Goal: Information Seeking & Learning: Learn about a topic

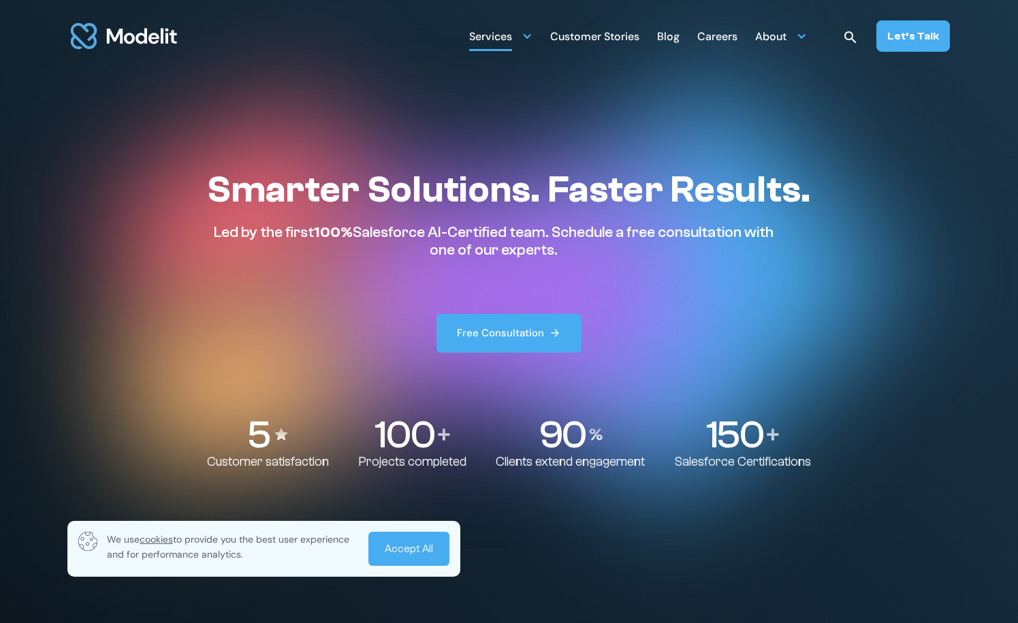
click at [505, 37] on div "Services" at bounding box center [490, 38] width 43 height 27
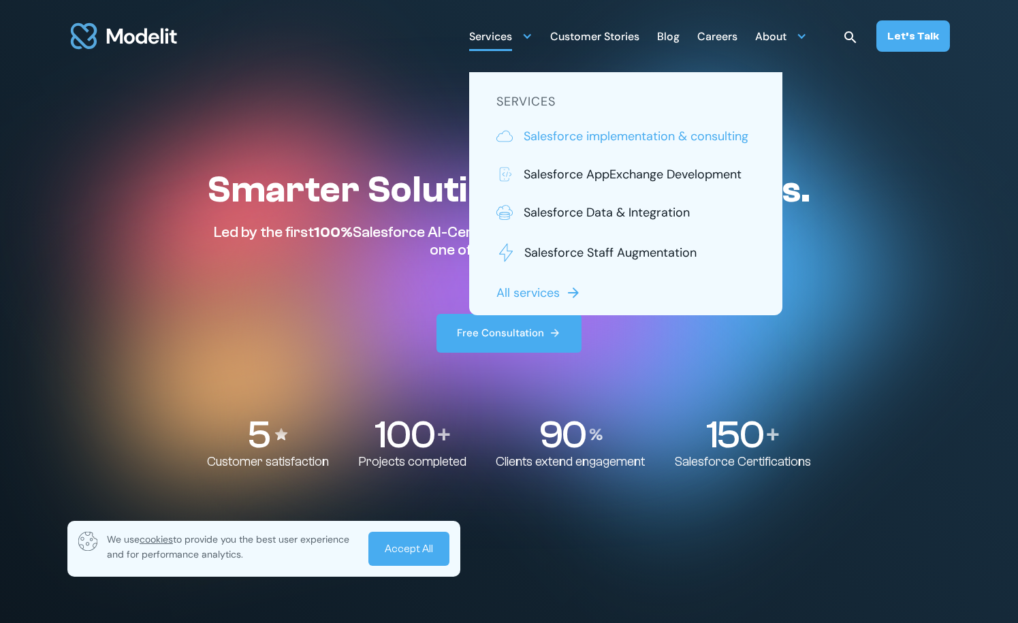
click at [546, 143] on p "Salesforce implementation & consulting" at bounding box center [636, 136] width 225 height 18
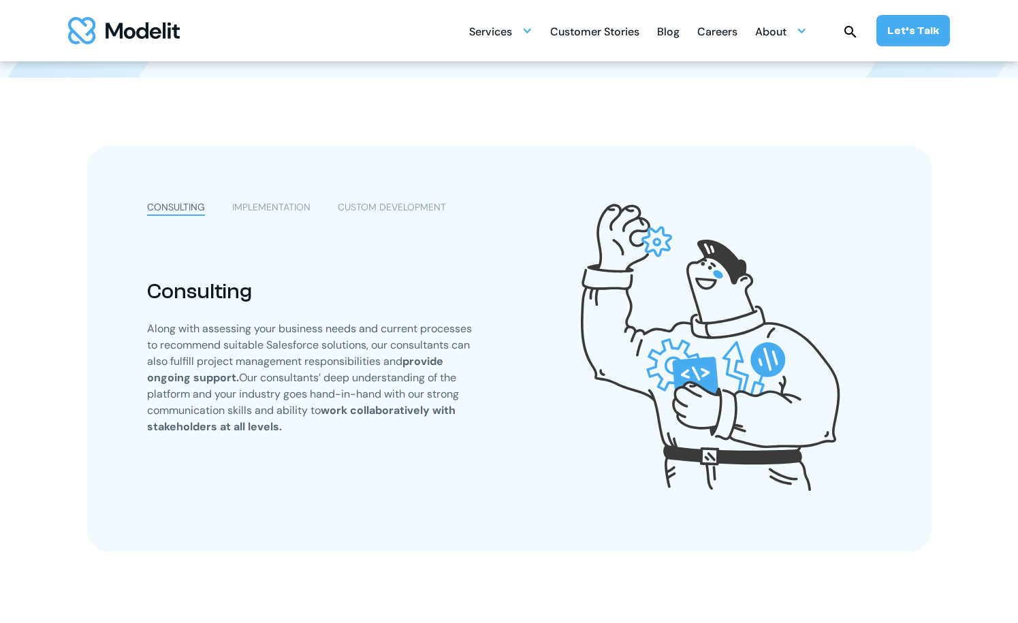
scroll to position [321, 0]
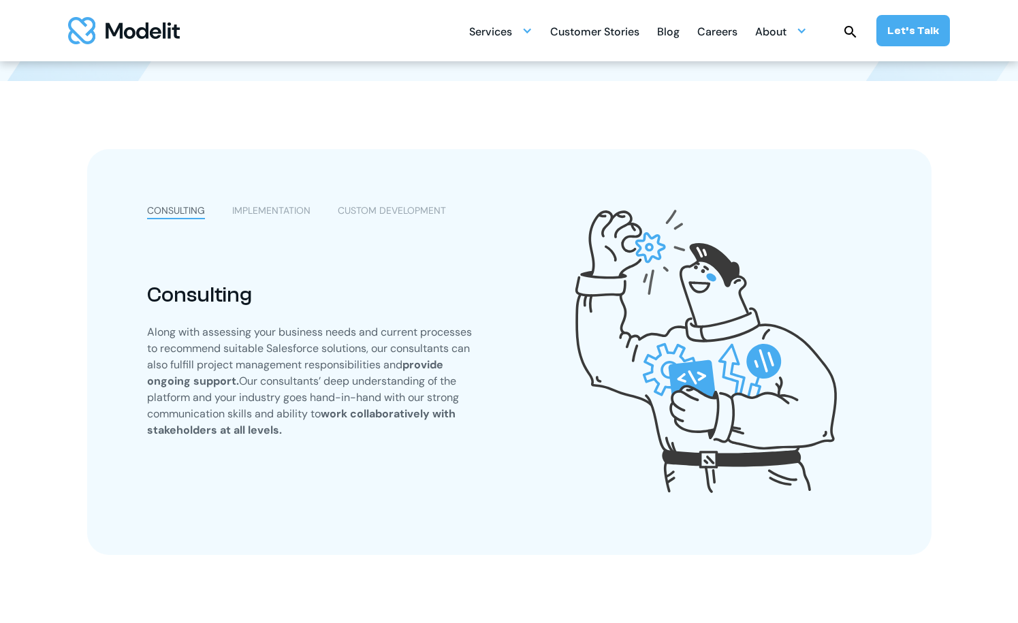
click at [259, 212] on div "IMPLEMENTATION" at bounding box center [271, 211] width 78 height 14
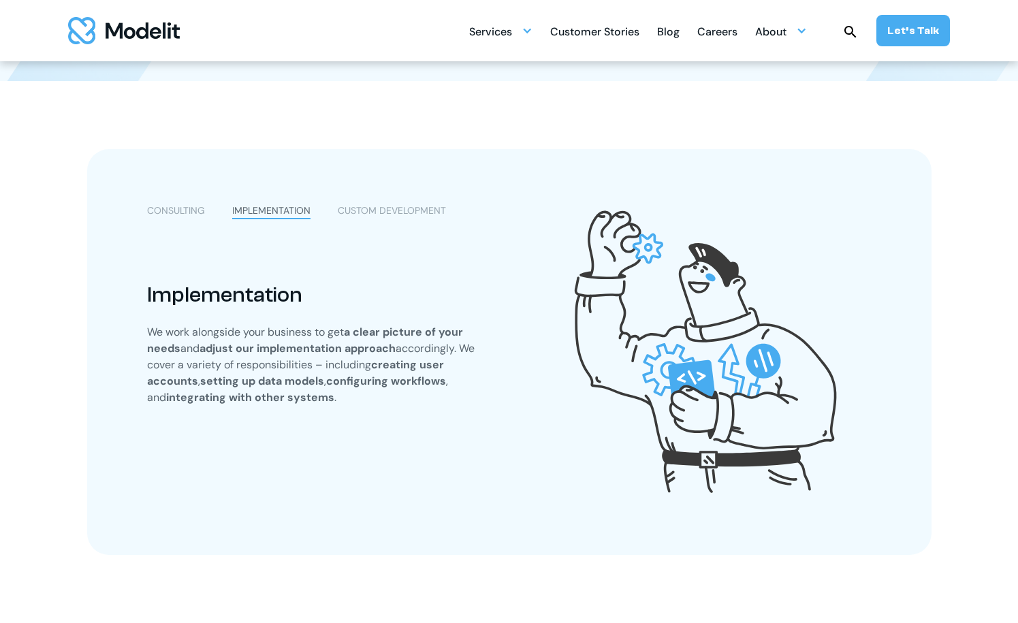
click at [415, 204] on div "CUSTOM DEVELOPMENT" at bounding box center [392, 211] width 108 height 14
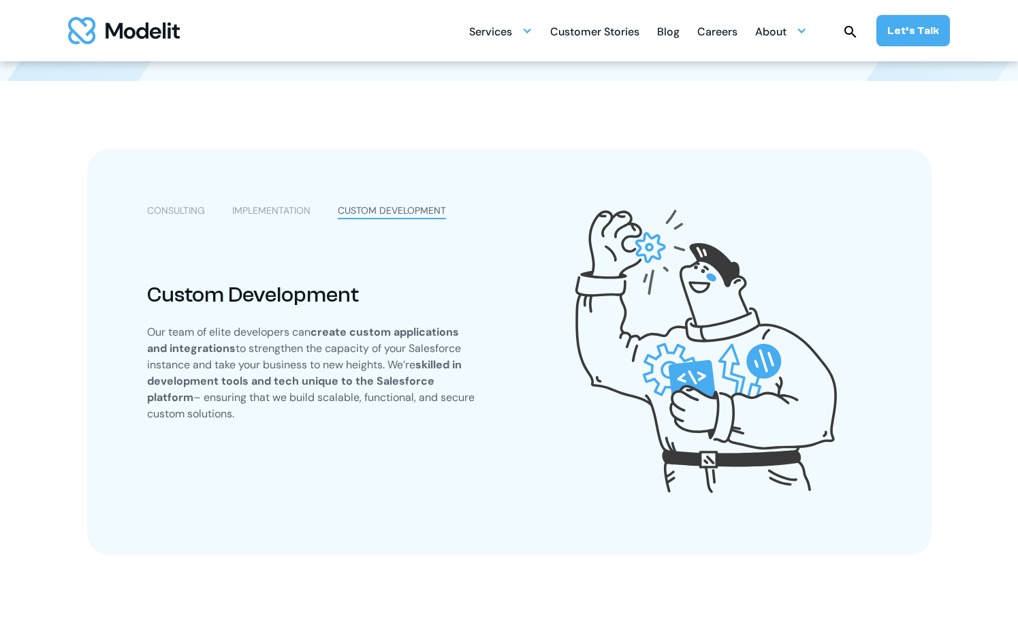
scroll to position [300, 0]
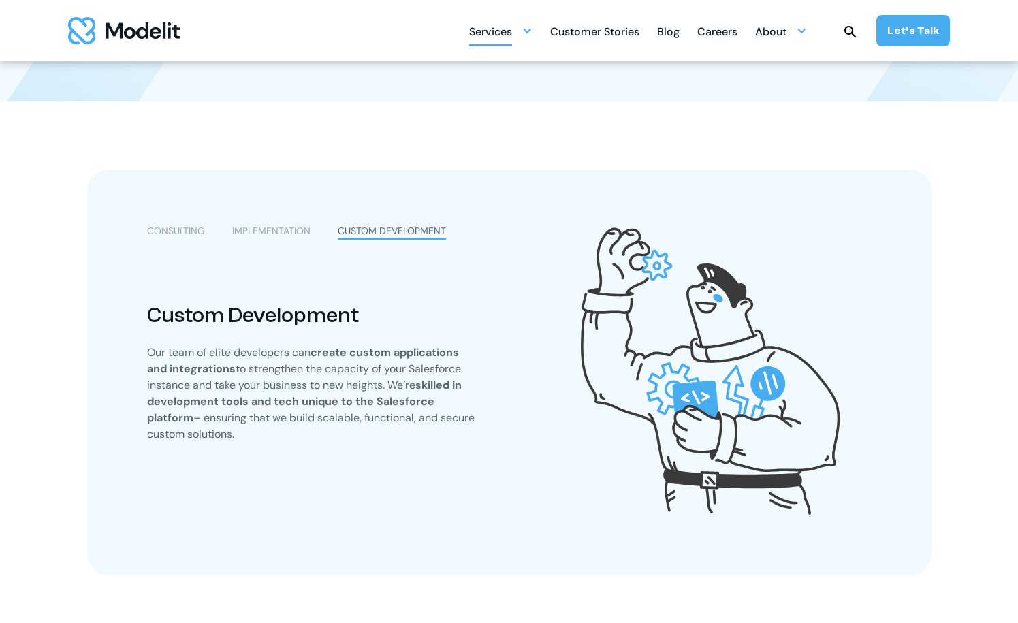
click at [530, 36] on div "Services" at bounding box center [500, 31] width 63 height 27
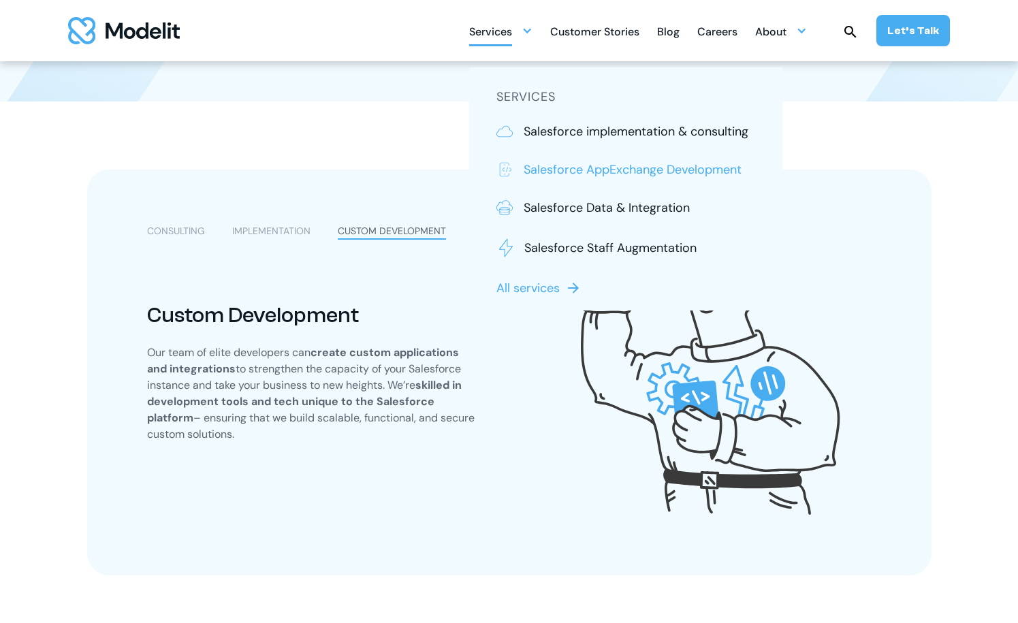
click at [537, 169] on p "Salesforce AppExchange Development" at bounding box center [633, 170] width 218 height 18
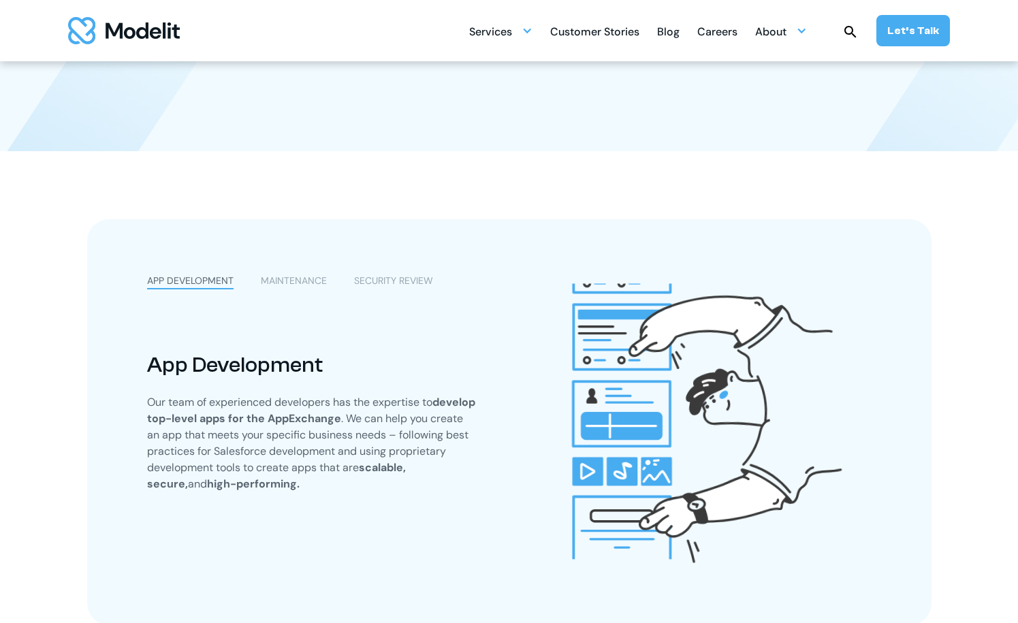
scroll to position [249, 0]
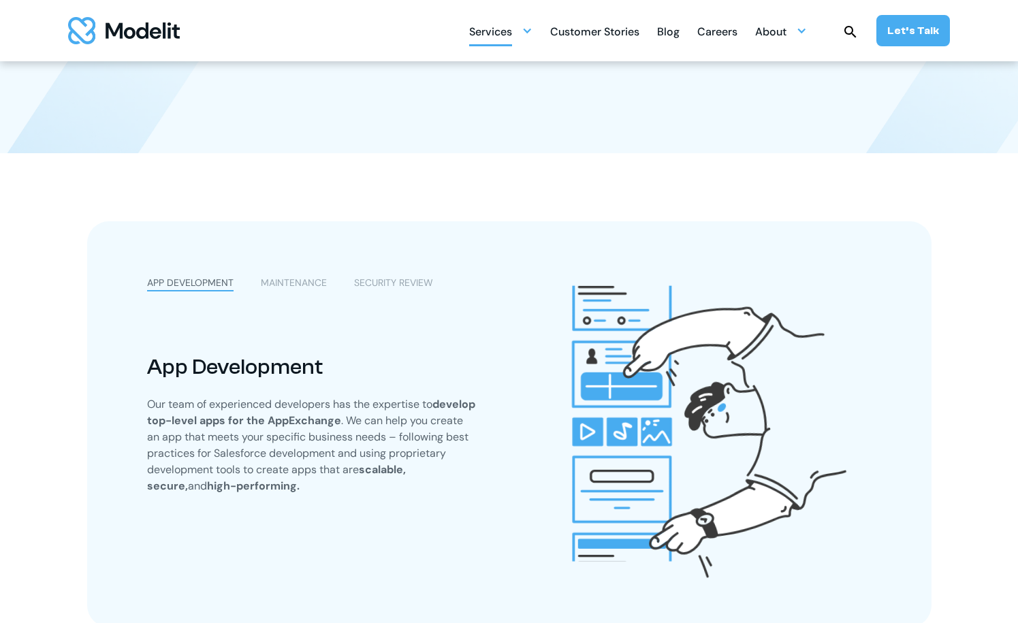
click at [529, 31] on div at bounding box center [527, 30] width 11 height 11
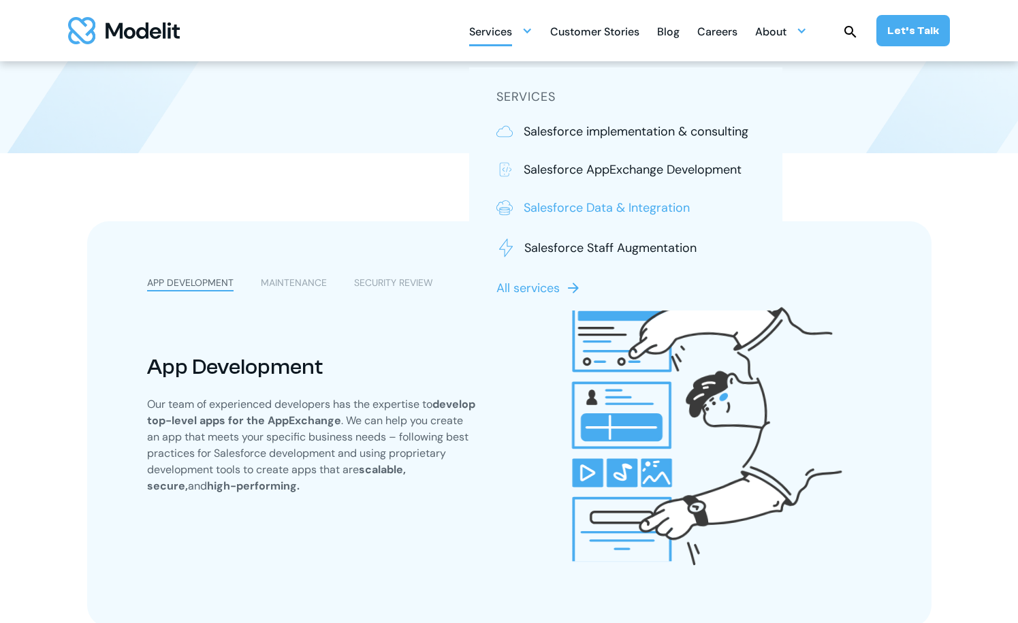
click at [558, 212] on p "Salesforce Data & Integration" at bounding box center [607, 208] width 166 height 18
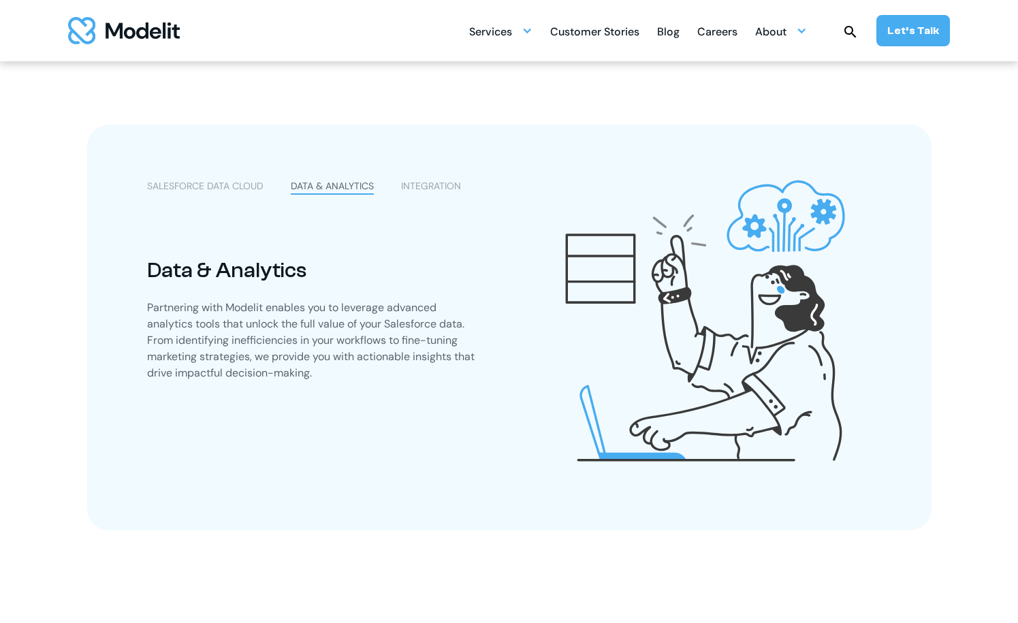
scroll to position [456, 0]
click at [430, 188] on div "INTEGRATION" at bounding box center [431, 186] width 60 height 14
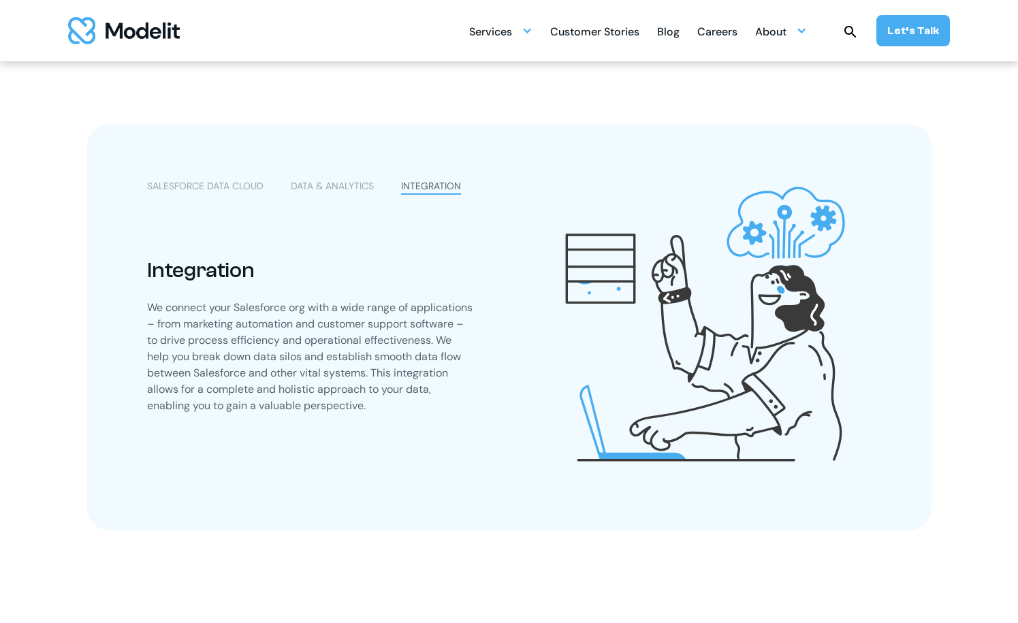
scroll to position [398, 0]
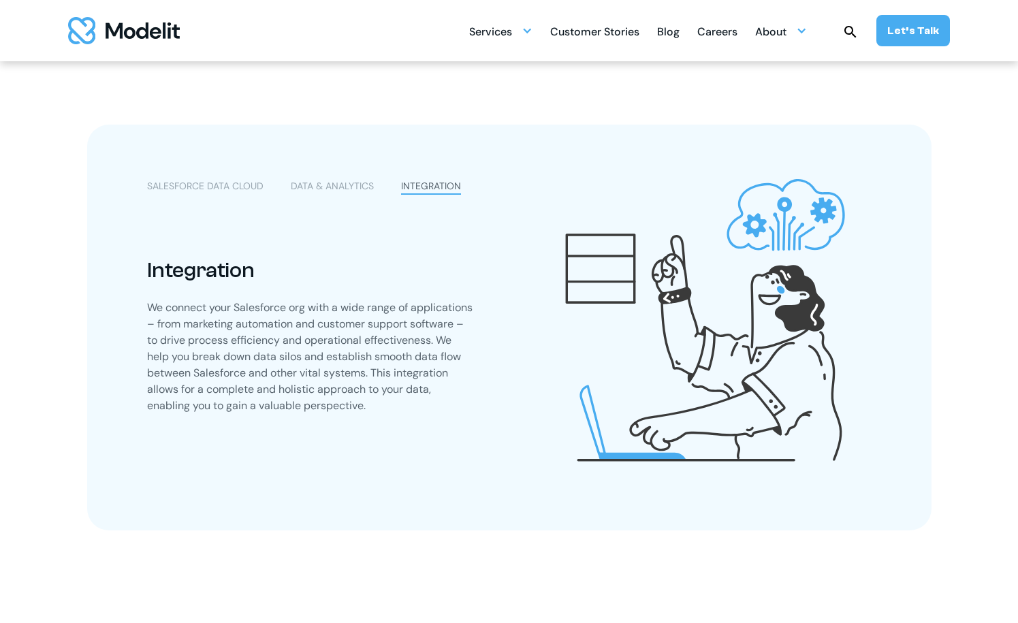
click at [630, 35] on div "Customer Stories" at bounding box center [594, 33] width 89 height 27
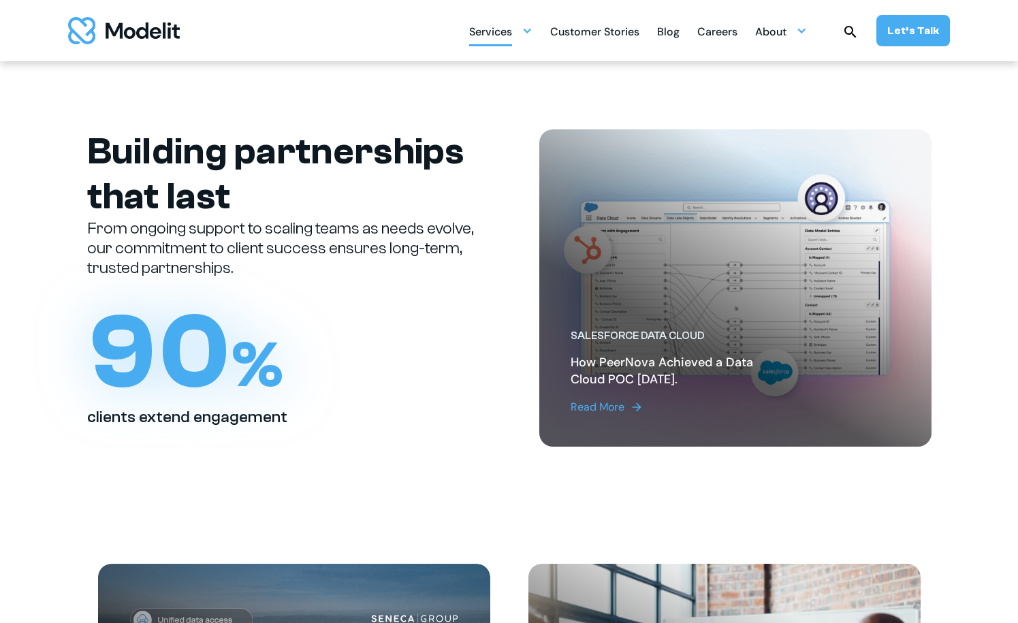
click at [530, 32] on div at bounding box center [527, 30] width 11 height 11
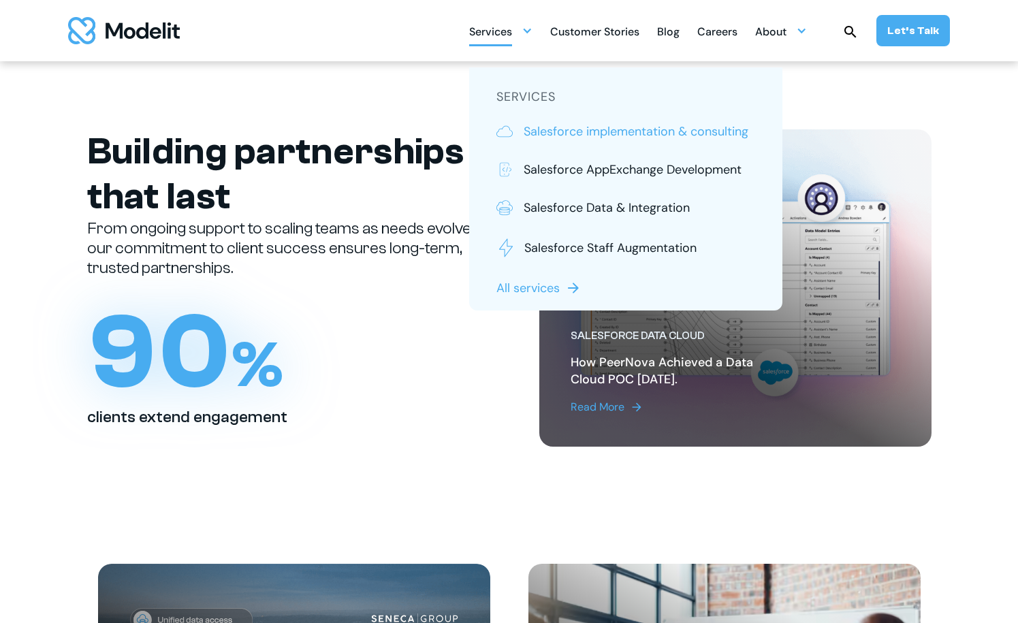
click at [548, 125] on p "Salesforce implementation & consulting" at bounding box center [636, 132] width 225 height 18
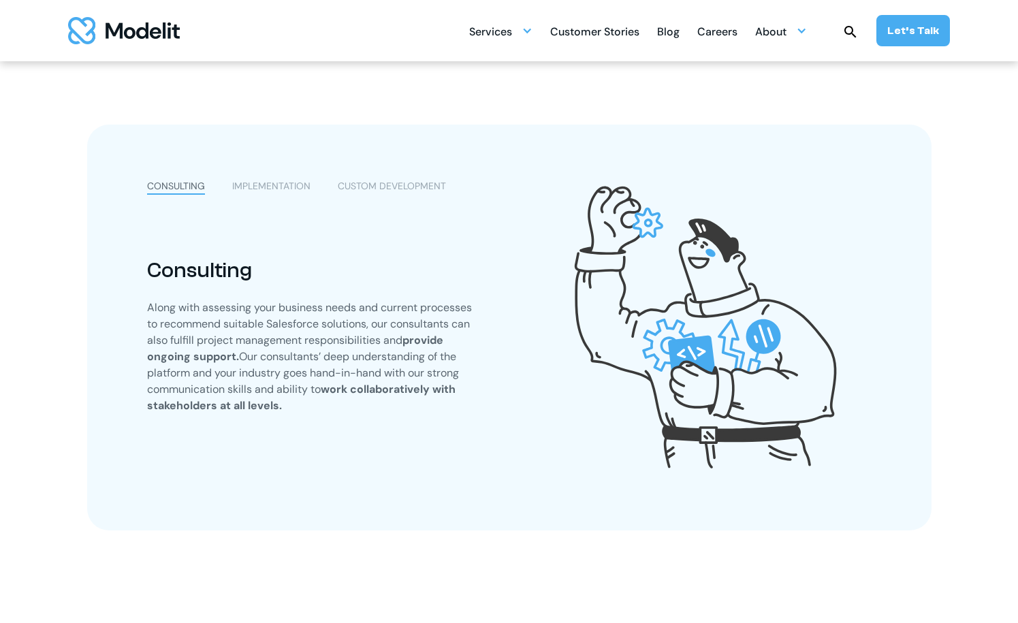
scroll to position [424, 0]
